Goal: Task Accomplishment & Management: Manage account settings

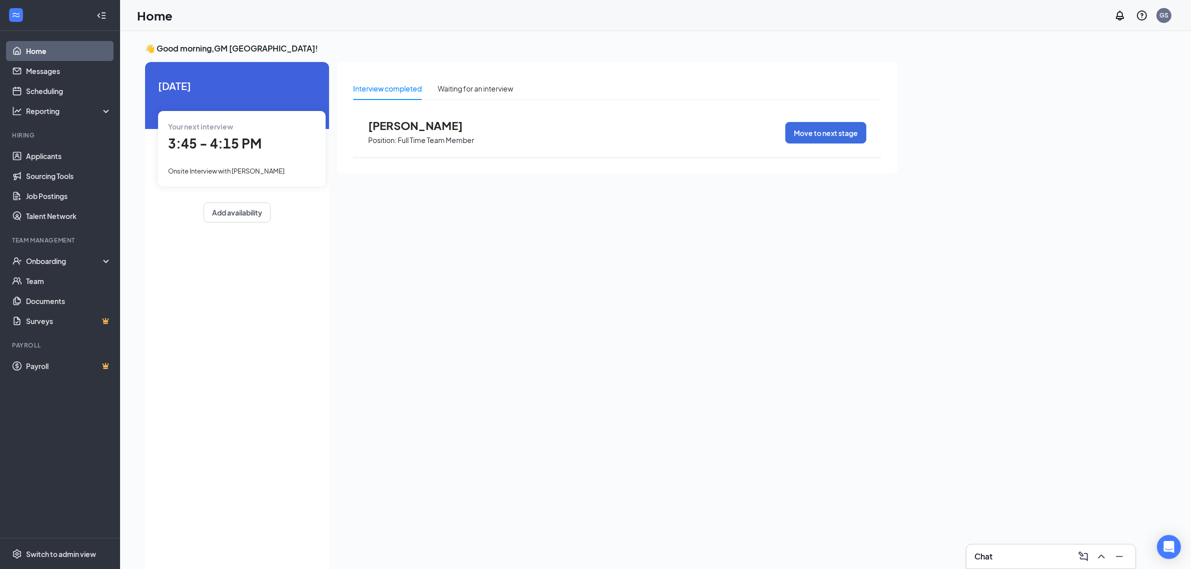
click at [58, 53] on link "Home" at bounding box center [69, 51] width 86 height 20
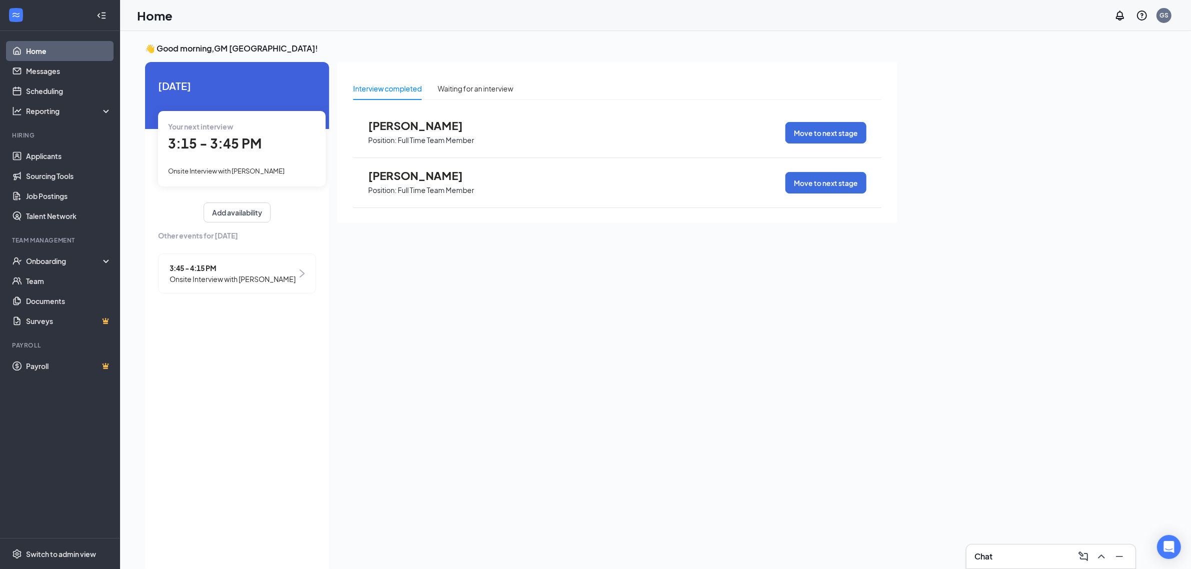
click at [443, 177] on span "Mariah Williams" at bounding box center [423, 175] width 110 height 13
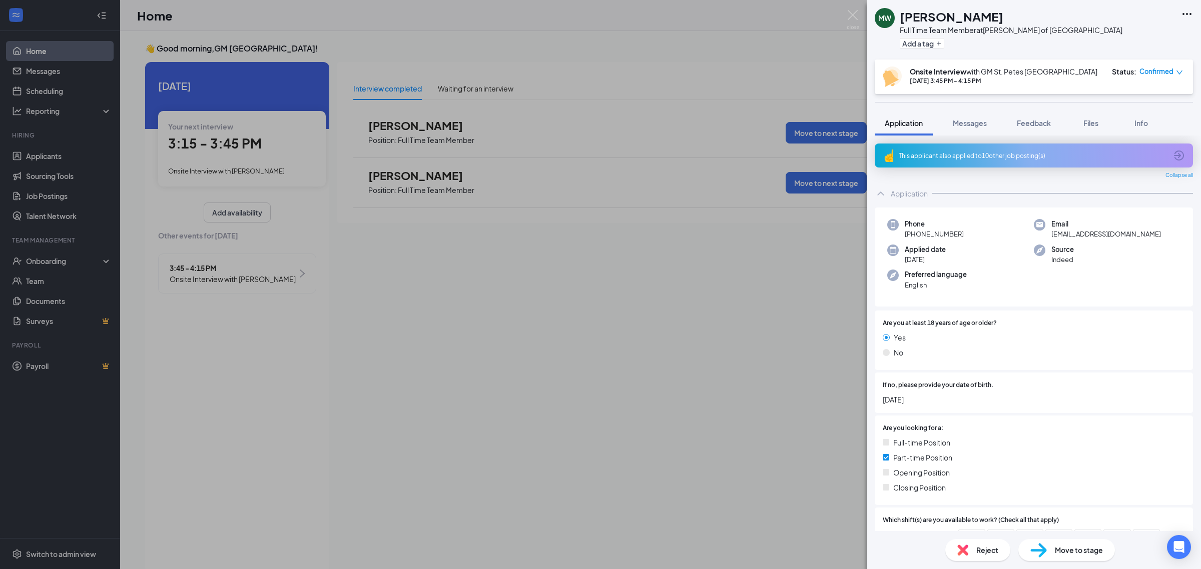
click at [1188, 11] on icon "Ellipses" at bounding box center [1187, 14] width 12 height 12
click at [1149, 34] on link "View full application" at bounding box center [1132, 36] width 108 height 10
click at [855, 18] on img at bounding box center [853, 20] width 13 height 20
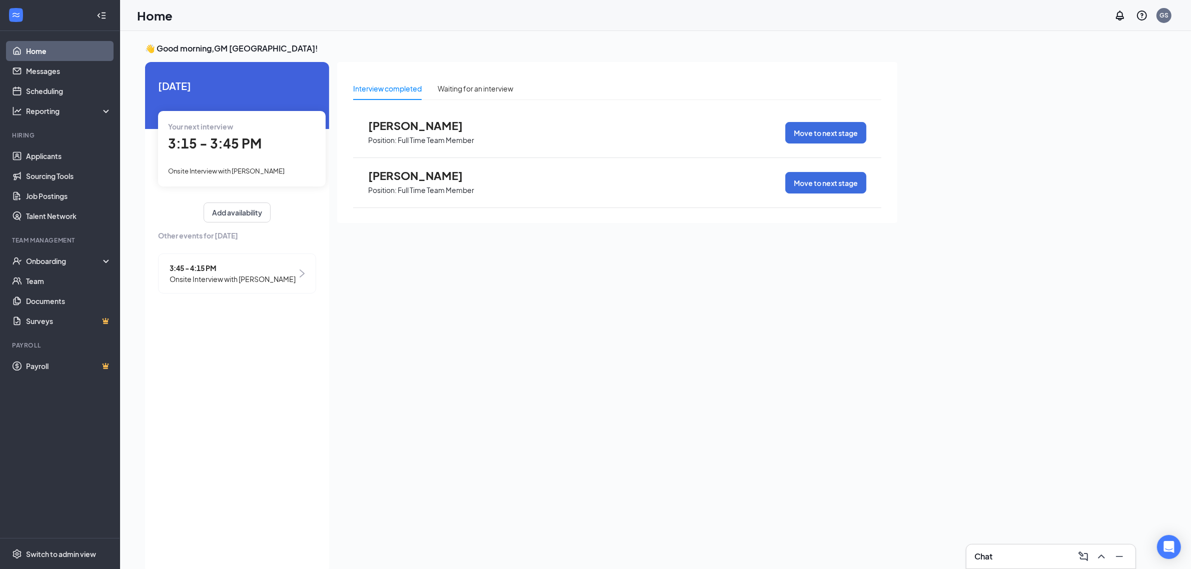
click at [51, 43] on link "Home" at bounding box center [69, 51] width 86 height 20
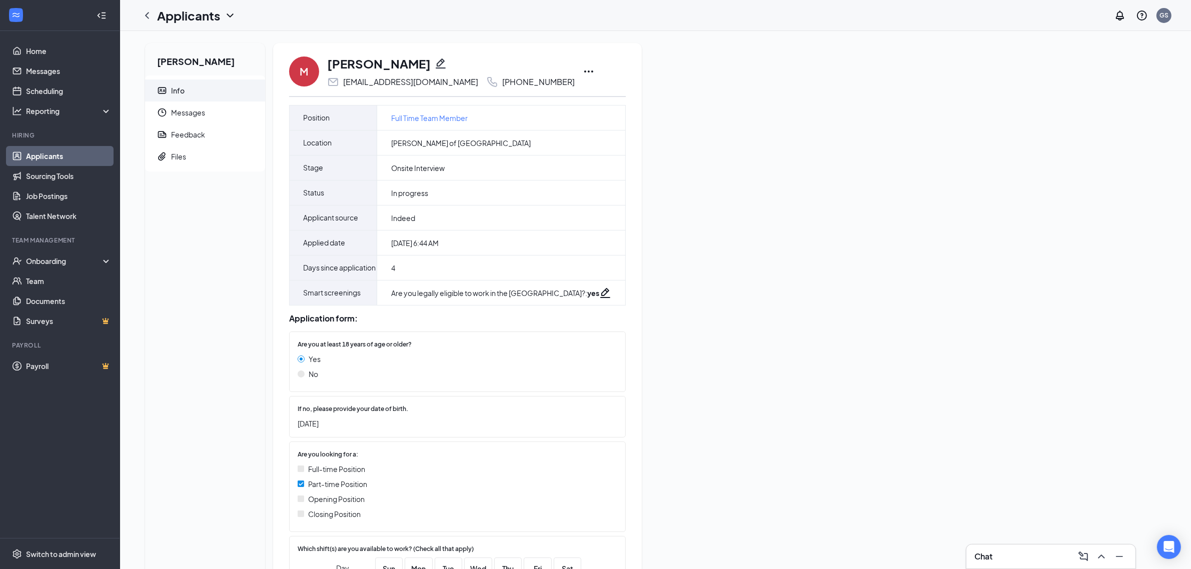
click at [579, 72] on div "M Mariah Williams mariahwilliams0716@gmail.com +1 (727) 600-7677 Position Full …" at bounding box center [457, 426] width 369 height 767
click at [583, 72] on icon "Ellipses" at bounding box center [589, 72] width 12 height 12
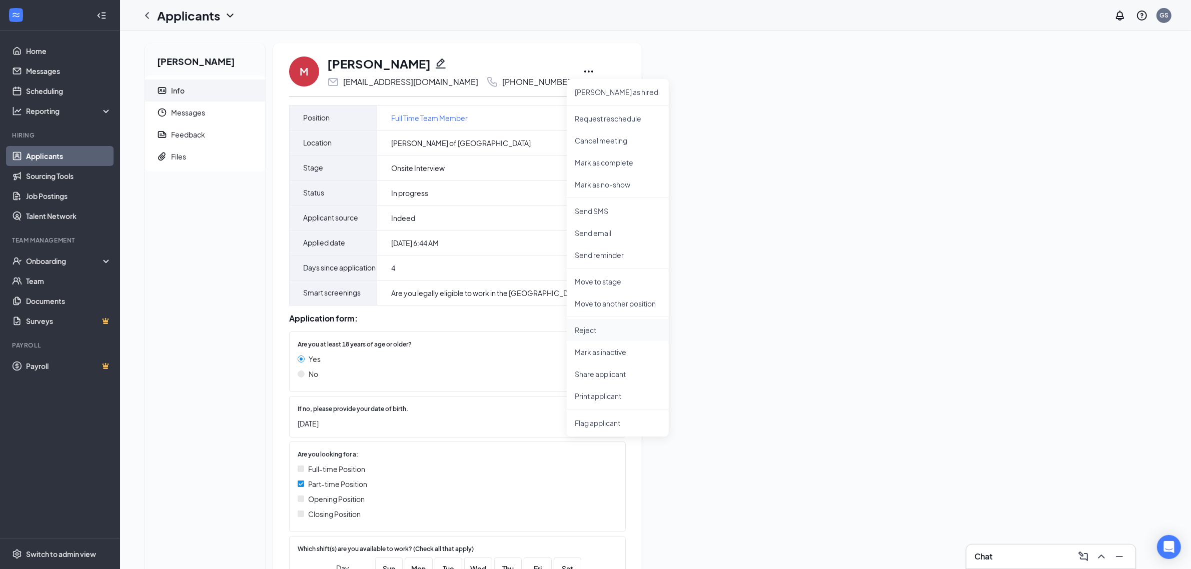
click at [607, 334] on p "Reject" at bounding box center [618, 330] width 86 height 10
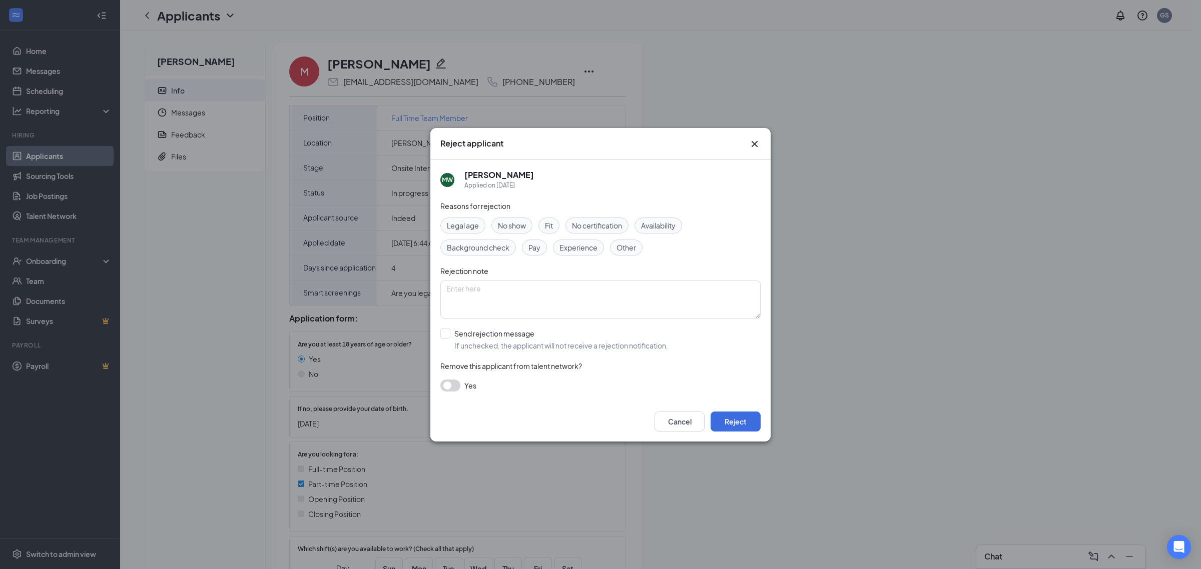
click at [518, 228] on span "No show" at bounding box center [512, 225] width 28 height 11
click at [517, 329] on input "Send rejection message If unchecked, the applicant will not receive a rejection…" at bounding box center [554, 340] width 228 height 22
checkbox input "true"
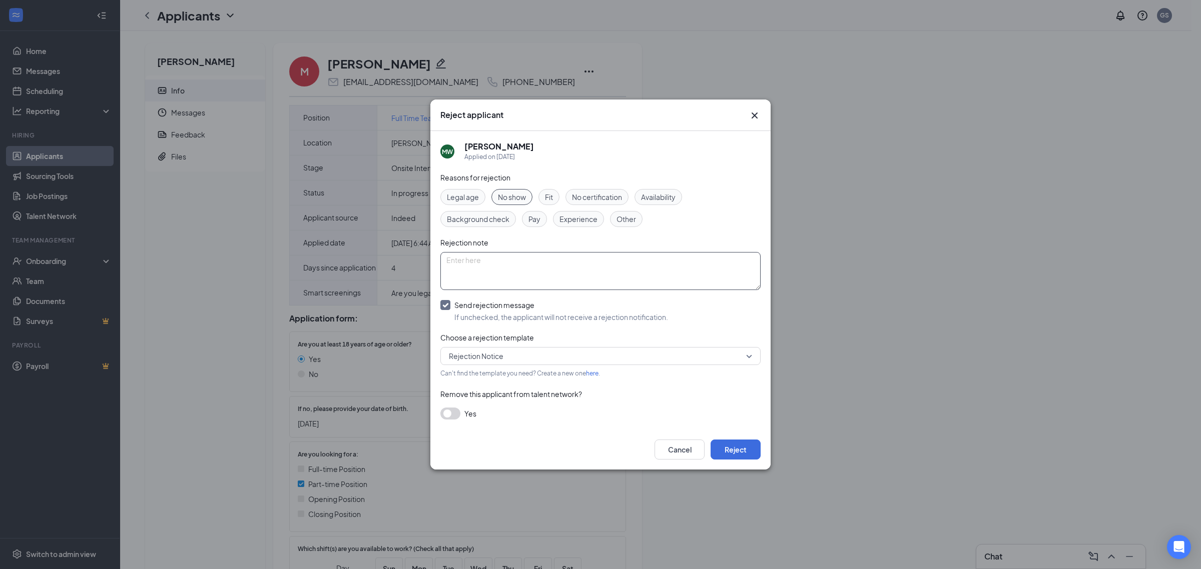
click at [526, 276] on textarea at bounding box center [600, 271] width 320 height 38
type textarea "nc/ns"
click at [717, 446] on button "Reject" at bounding box center [736, 450] width 50 height 20
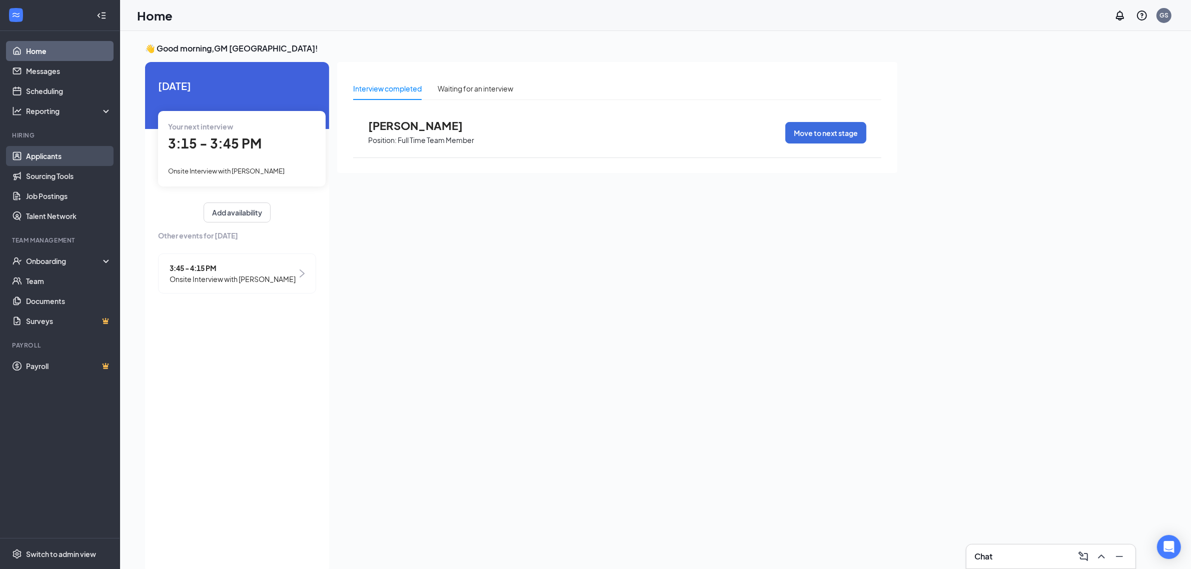
click at [66, 151] on link "Applicants" at bounding box center [69, 156] width 86 height 20
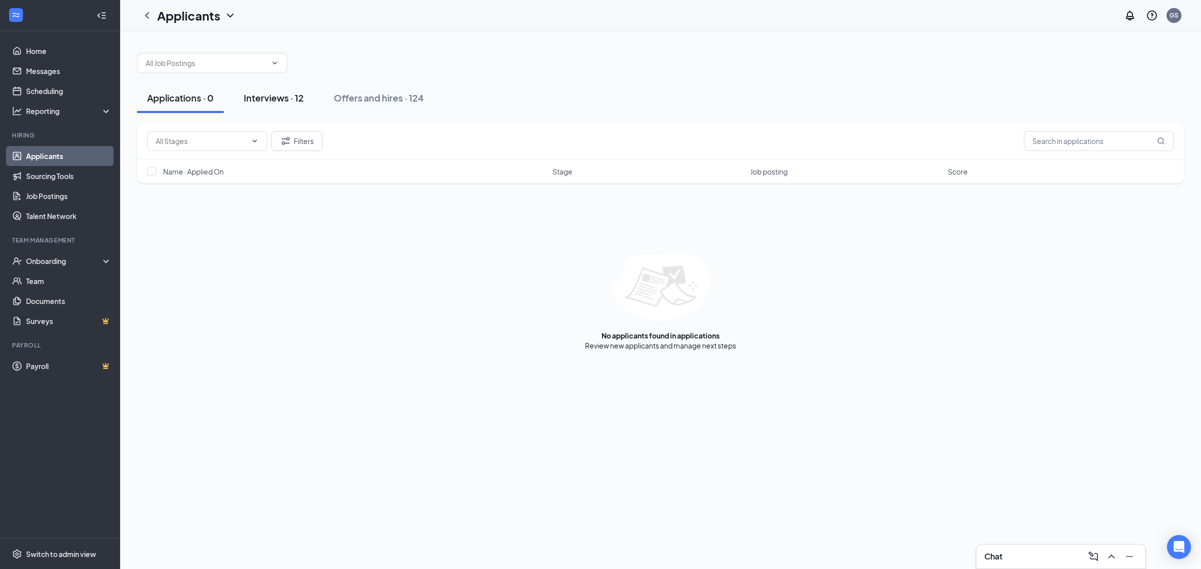
click at [264, 94] on div "Interviews · 12" at bounding box center [274, 98] width 60 height 13
